Goal: Information Seeking & Learning: Learn about a topic

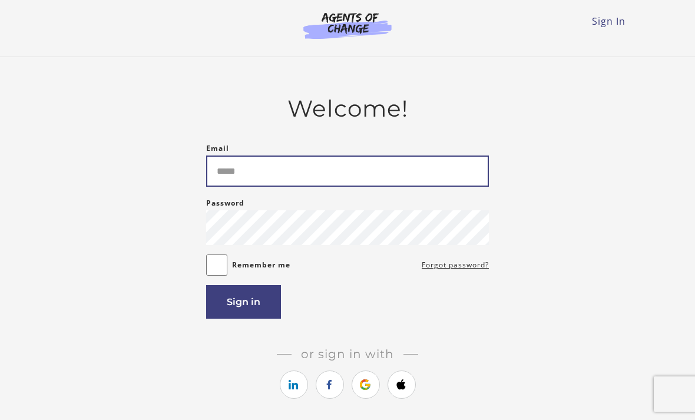
type input "**********"
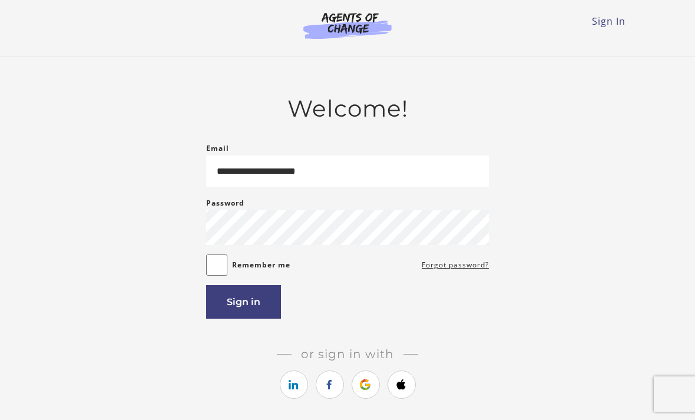
click at [252, 299] on button "Sign in" at bounding box center [243, 302] width 75 height 34
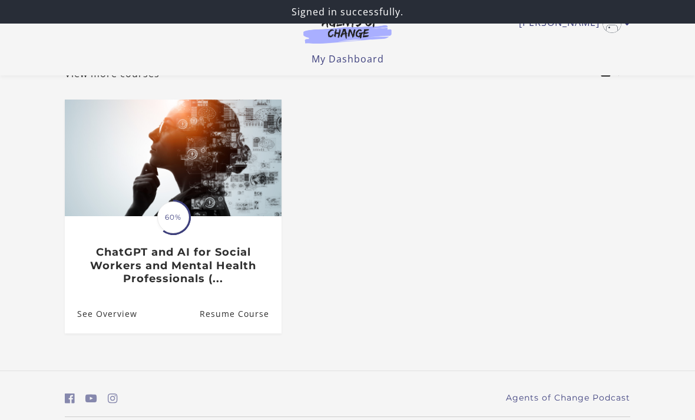
scroll to position [84, 0]
click at [215, 203] on img at bounding box center [173, 157] width 217 height 117
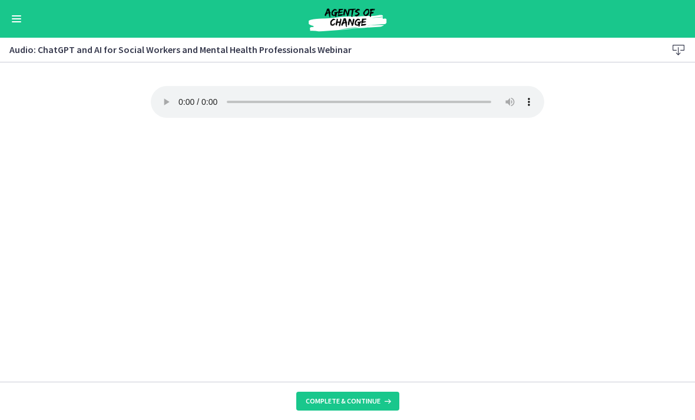
click at [7, 25] on div "Go to Dashboard" at bounding box center [347, 19] width 695 height 38
click at [21, 25] on button "Enable menu" at bounding box center [16, 19] width 14 height 14
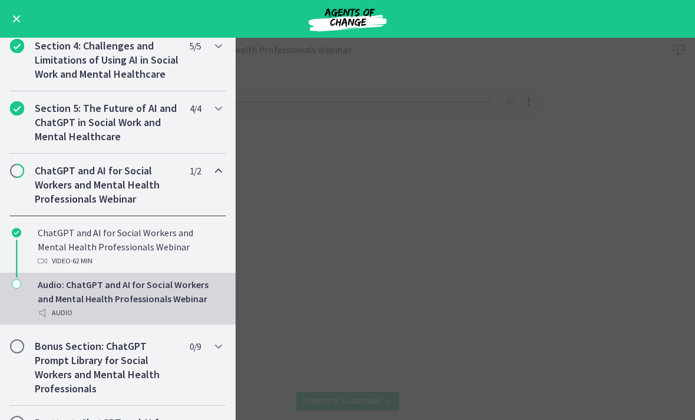
scroll to position [381, 0]
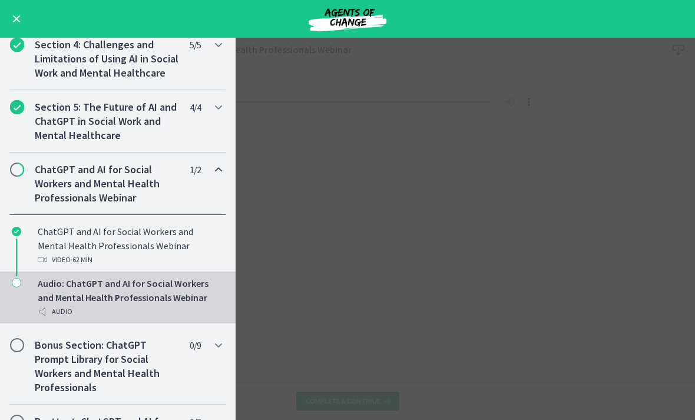
click at [133, 182] on h2 "ChatGPT and AI for Social Workers and Mental Health Professionals Webinar" at bounding box center [107, 184] width 144 height 42
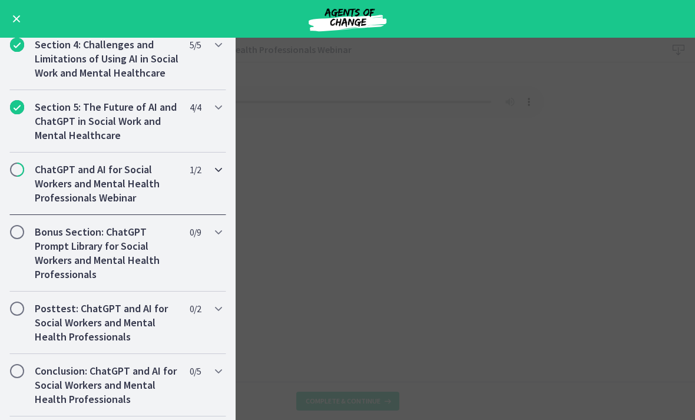
click at [153, 183] on h2 "ChatGPT and AI for Social Workers and Mental Health Professionals Webinar" at bounding box center [107, 184] width 144 height 42
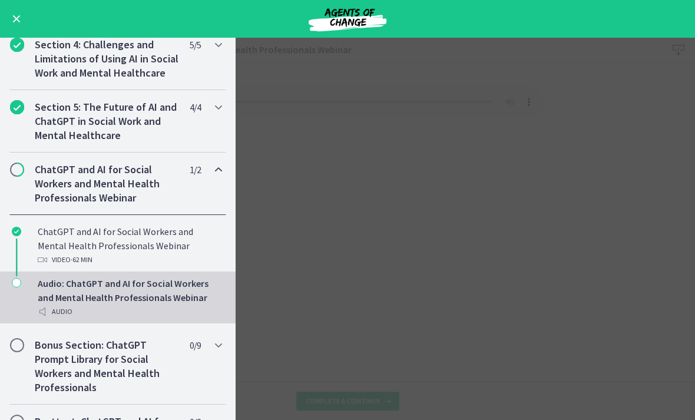
click at [98, 296] on div "Audio: ChatGPT and AI for Social Workers and Mental Health Professionals Webina…" at bounding box center [130, 297] width 184 height 42
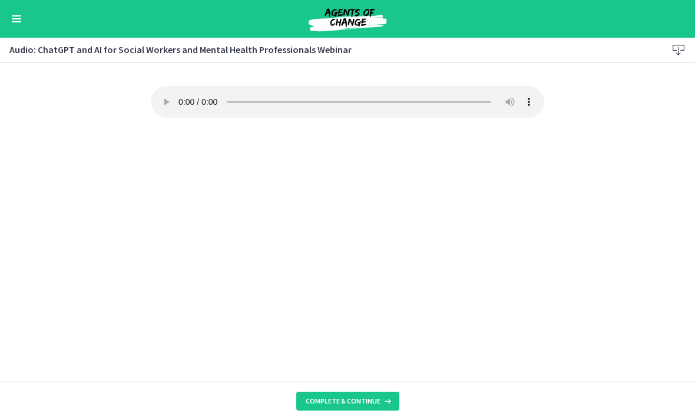
click at [183, 98] on audio "Your browser doesn't support the audio element. Download it here" at bounding box center [347, 102] width 393 height 32
